Goal: Task Accomplishment & Management: Manage account settings

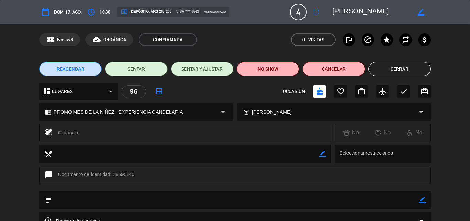
click at [421, 201] on icon "border_color" at bounding box center [422, 199] width 7 height 7
click at [69, 200] on textarea at bounding box center [235, 200] width 367 height 18
paste textarea "B 0007-00005805"
type textarea "B 0007-00005806"
click at [421, 197] on icon at bounding box center [422, 199] width 7 height 7
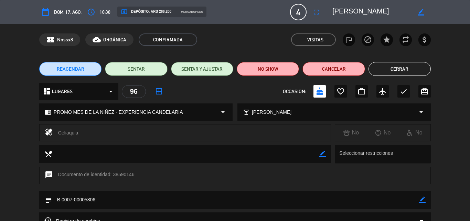
click at [458, 146] on div "local_dining border_color Seleccionar restricciones" at bounding box center [235, 156] width 470 height 22
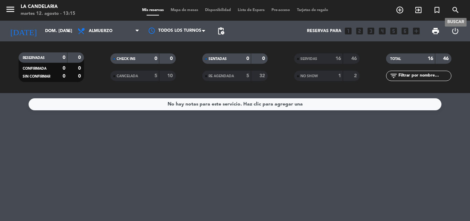
click at [456, 8] on icon "search" at bounding box center [456, 10] width 8 height 8
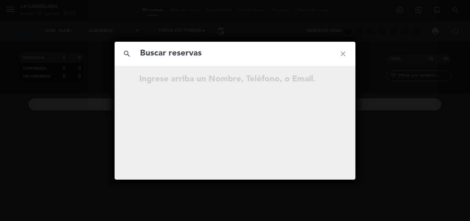
click at [199, 54] on input "text" at bounding box center [234, 53] width 191 height 14
type input "PdSAP8"
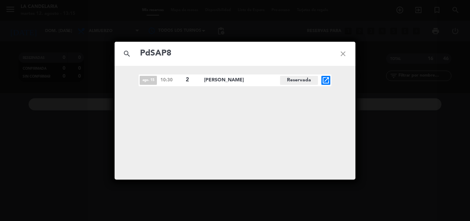
click at [327, 79] on icon "open_in_new" at bounding box center [326, 80] width 8 height 8
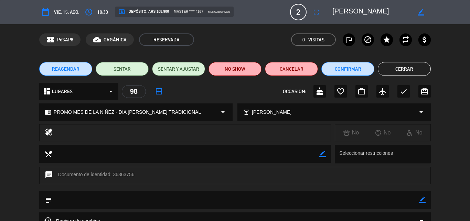
drag, startPoint x: 114, startPoint y: 172, endPoint x: 129, endPoint y: 174, distance: 15.3
click at [132, 173] on div "chat Documento de identidad: 36363756" at bounding box center [235, 175] width 392 height 17
drag, startPoint x: 128, startPoint y: 175, endPoint x: 156, endPoint y: 186, distance: 29.6
click at [156, 186] on div "chat Documento de identidad: 36363756" at bounding box center [235, 179] width 470 height 24
drag, startPoint x: 113, startPoint y: 175, endPoint x: 134, endPoint y: 174, distance: 20.7
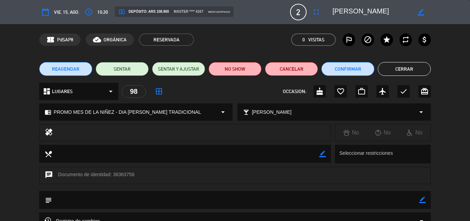
click at [134, 174] on div "chat Documento de identidad: 36363756" at bounding box center [235, 175] width 392 height 17
copy div "36363756"
click at [235, 209] on div "subject border_color" at bounding box center [235, 201] width 470 height 21
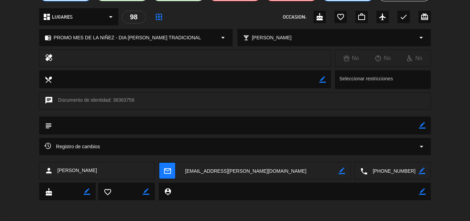
drag, startPoint x: 58, startPoint y: 170, endPoint x: 96, endPoint y: 168, distance: 38.9
click at [96, 168] on div "person Ivanna Mangone" at bounding box center [97, 170] width 116 height 17
copy span "Ivanna Mangone"
click at [236, 216] on div "calendar_today vie. 15, ago. access_time 10:30 local_atm Depósito: ARS 108.900 …" at bounding box center [235, 110] width 470 height 221
click at [257, 169] on textarea at bounding box center [259, 170] width 159 height 17
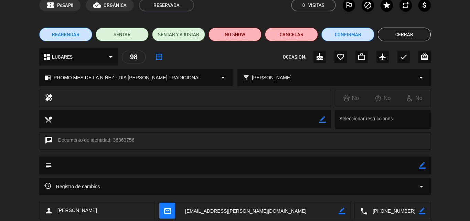
scroll to position [0, 0]
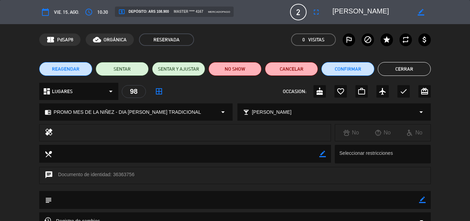
click at [420, 198] on icon "border_color" at bounding box center [422, 199] width 7 height 7
click at [60, 198] on textarea at bounding box center [235, 200] width 367 height 18
paste textarea "B 0007-00005814"
type textarea "B 0007-00005814"
click at [423, 198] on icon at bounding box center [422, 199] width 7 height 7
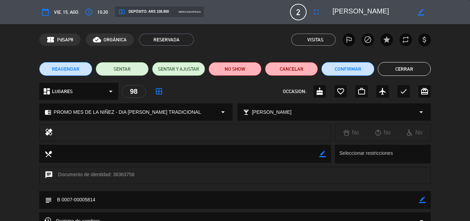
click at [423, 197] on icon "border_color" at bounding box center [422, 199] width 7 height 7
click at [360, 72] on button "Confirmar" at bounding box center [348, 69] width 53 height 14
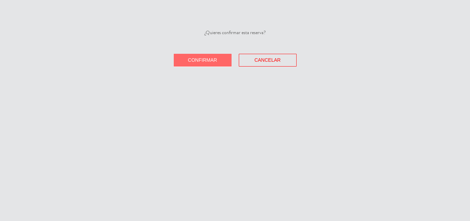
click at [217, 58] on button "Confirmar" at bounding box center [203, 60] width 58 height 13
